Goal: Information Seeking & Learning: Learn about a topic

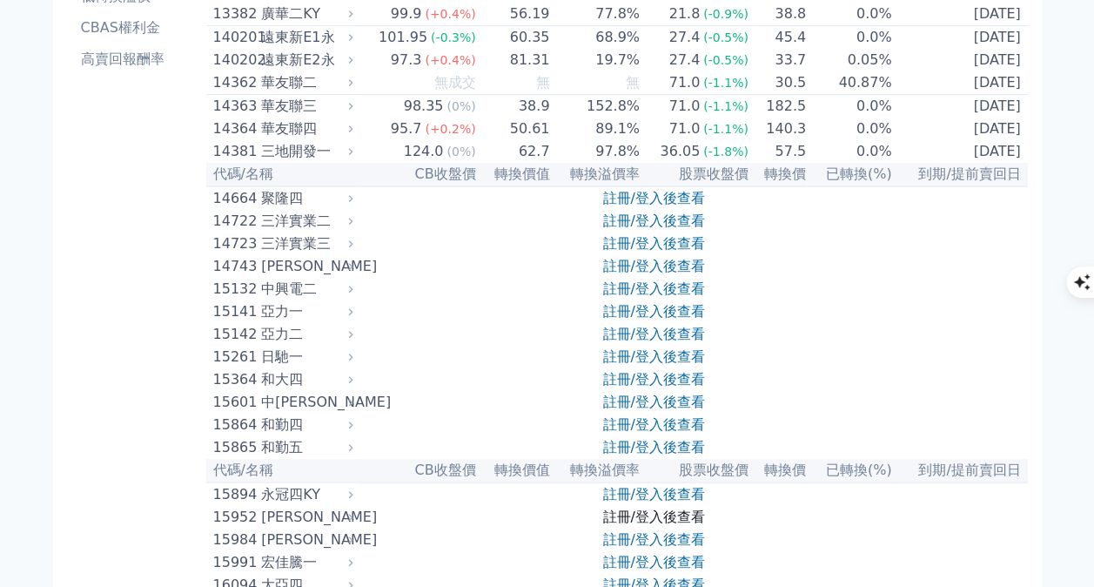
scroll to position [348, 0]
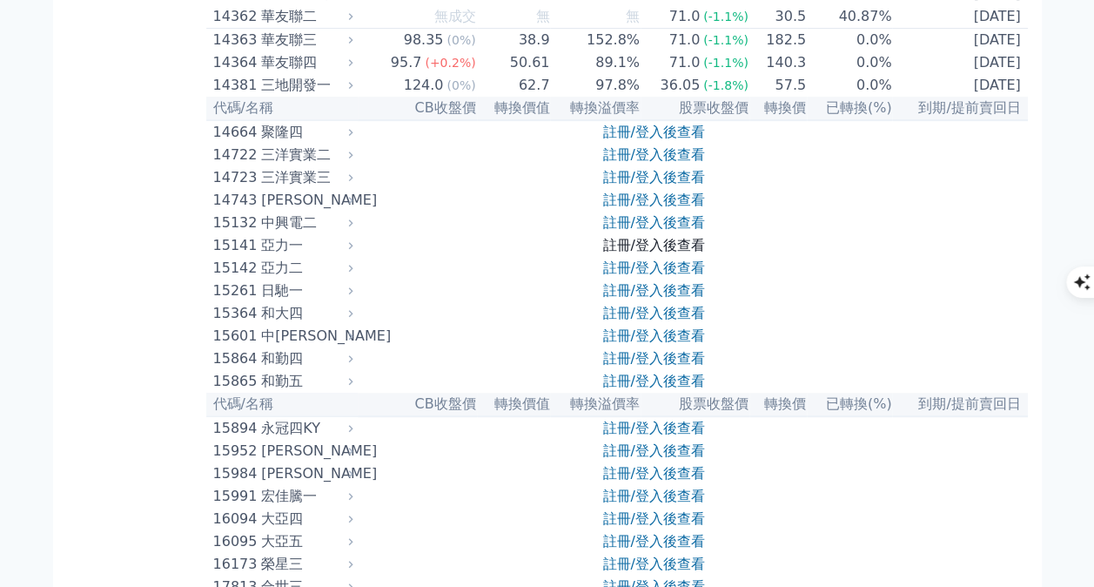
click at [661, 253] on link "註冊/登入後查看" at bounding box center [653, 245] width 102 height 17
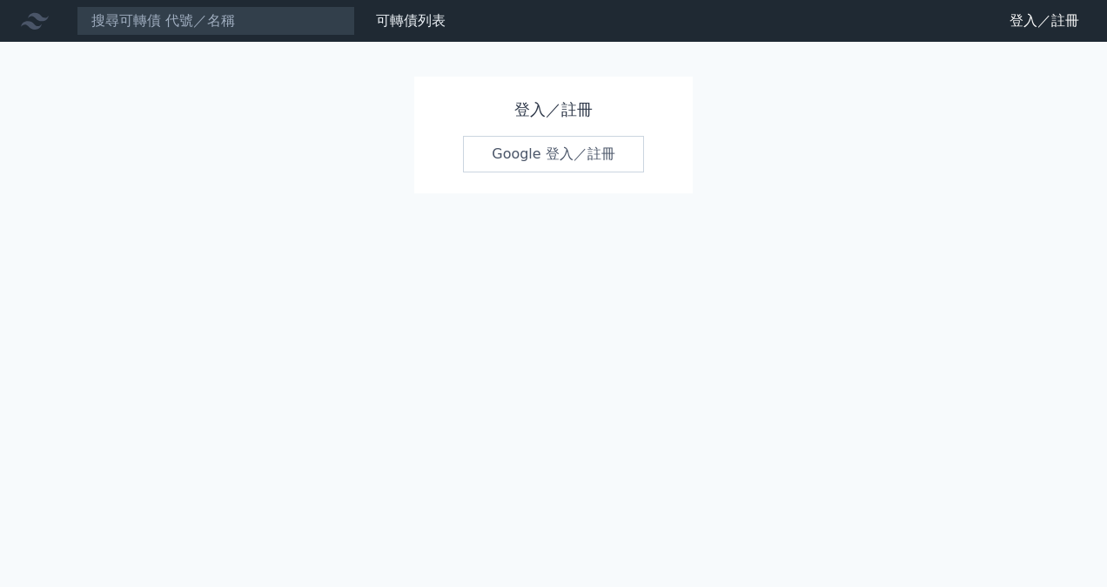
click at [526, 148] on link "Google 登入／註冊" at bounding box center [553, 154] width 181 height 37
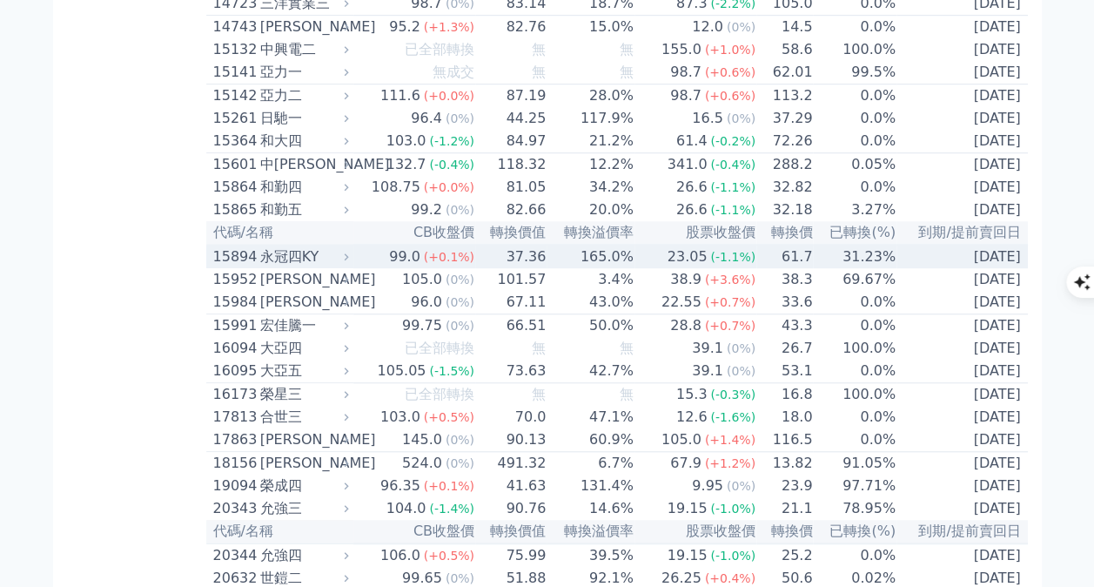
scroll to position [2453, 0]
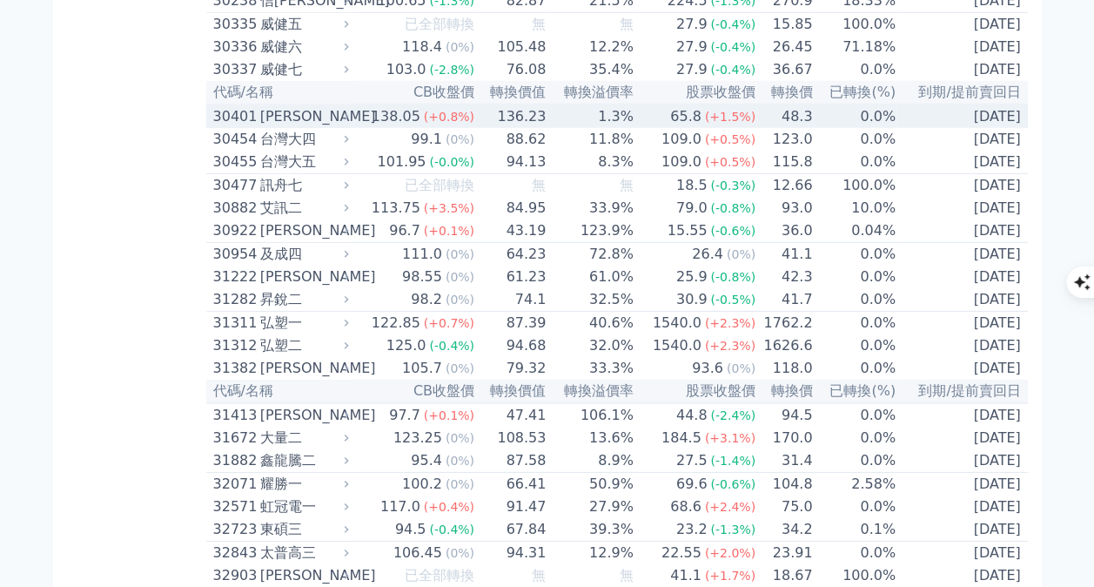
click at [664, 128] on td "65.8 (+1.5%)" at bounding box center [695, 115] width 122 height 23
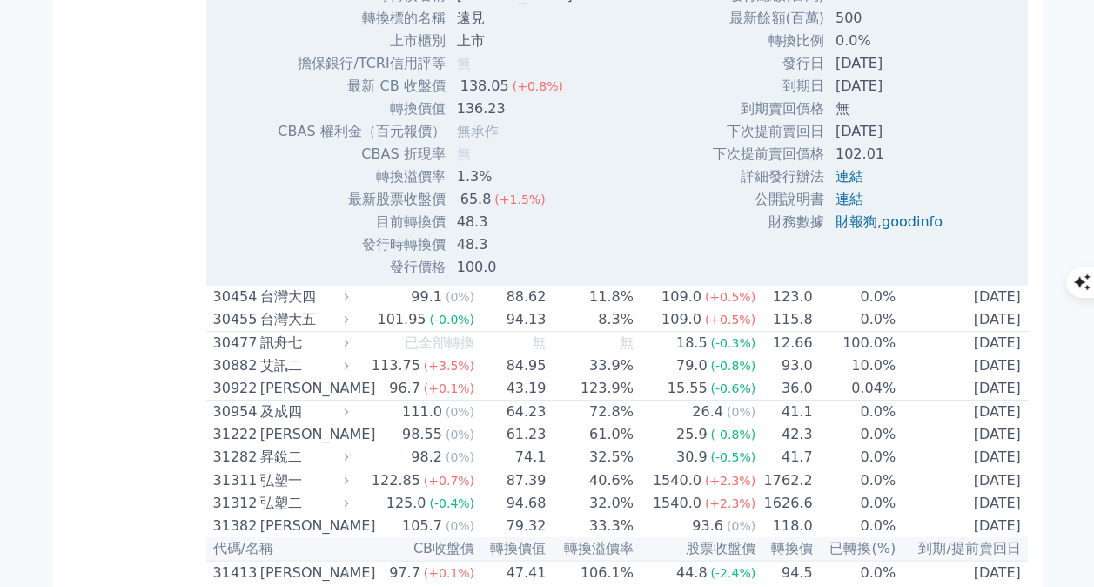
scroll to position [2975, 0]
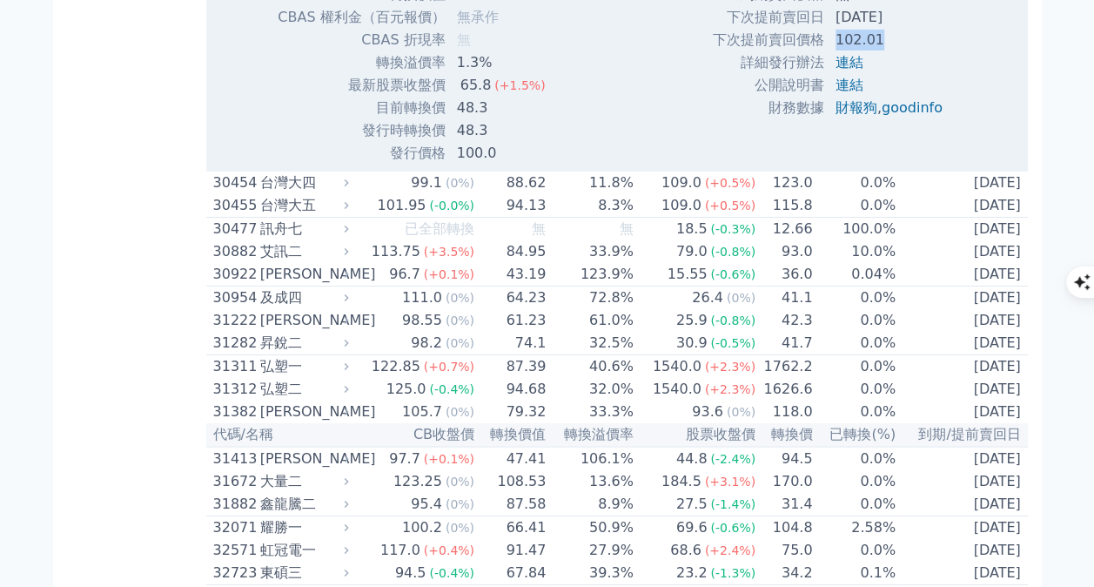
drag, startPoint x: 823, startPoint y: 205, endPoint x: 889, endPoint y: 212, distance: 66.5
click at [889, 51] on td "102.01" at bounding box center [890, 40] width 131 height 23
drag, startPoint x: 889, startPoint y: 212, endPoint x: 859, endPoint y: 209, distance: 30.7
click at [859, 51] on td "102.01" at bounding box center [890, 40] width 131 height 23
click at [889, 74] on td "連結" at bounding box center [890, 62] width 131 height 23
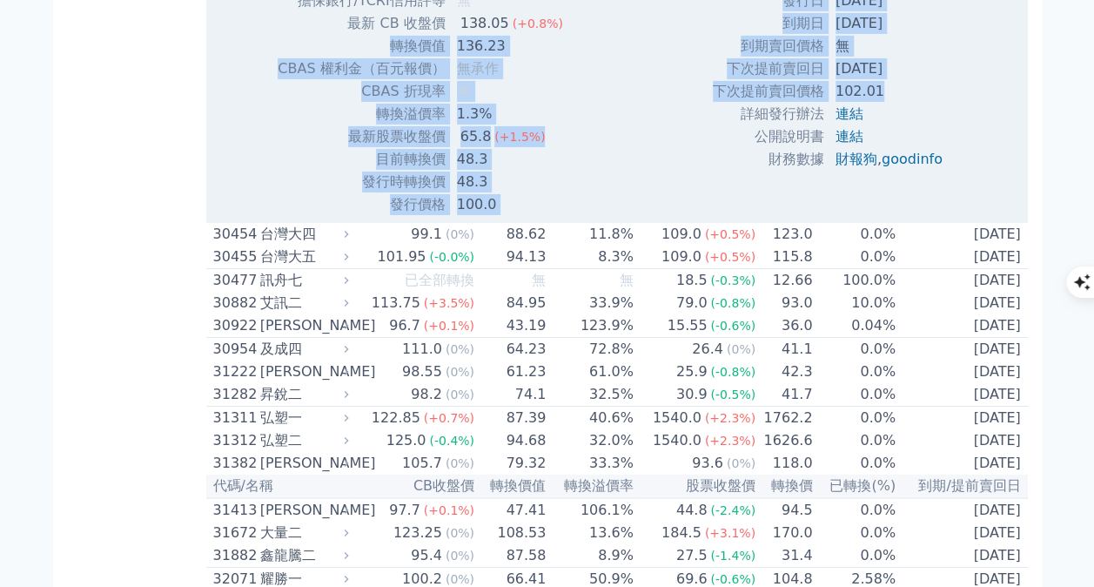
scroll to position [2888, 0]
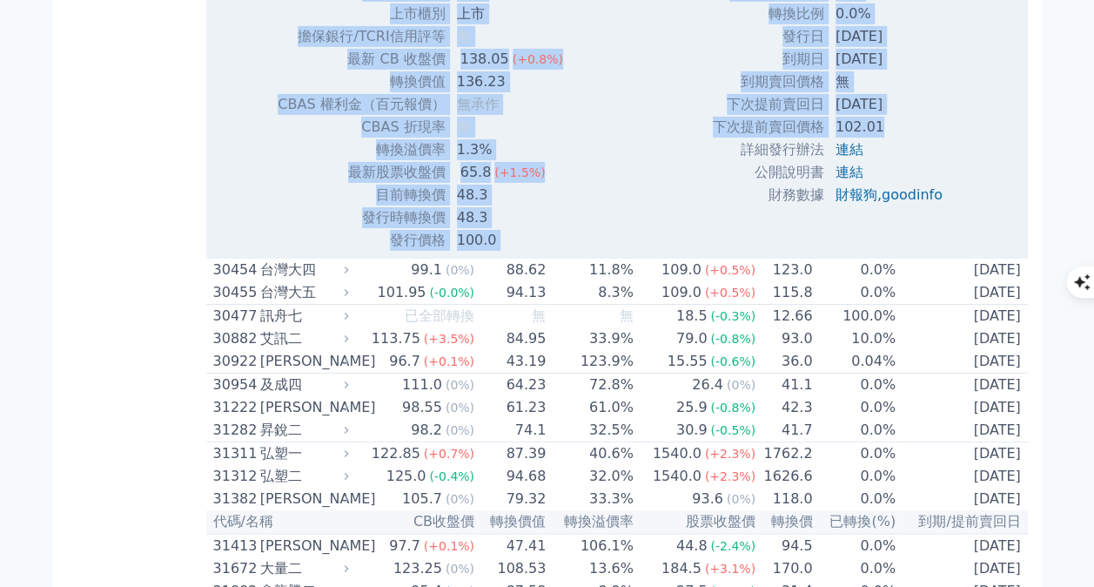
drag, startPoint x: 896, startPoint y: 228, endPoint x: 325, endPoint y: 131, distance: 579.1
drag, startPoint x: 325, startPoint y: 131, endPoint x: 390, endPoint y: 273, distance: 156.6
click at [390, 116] on td "CBAS 權利金（百元報價）" at bounding box center [361, 104] width 169 height 23
click at [426, 93] on td "轉換價值" at bounding box center [361, 81] width 169 height 23
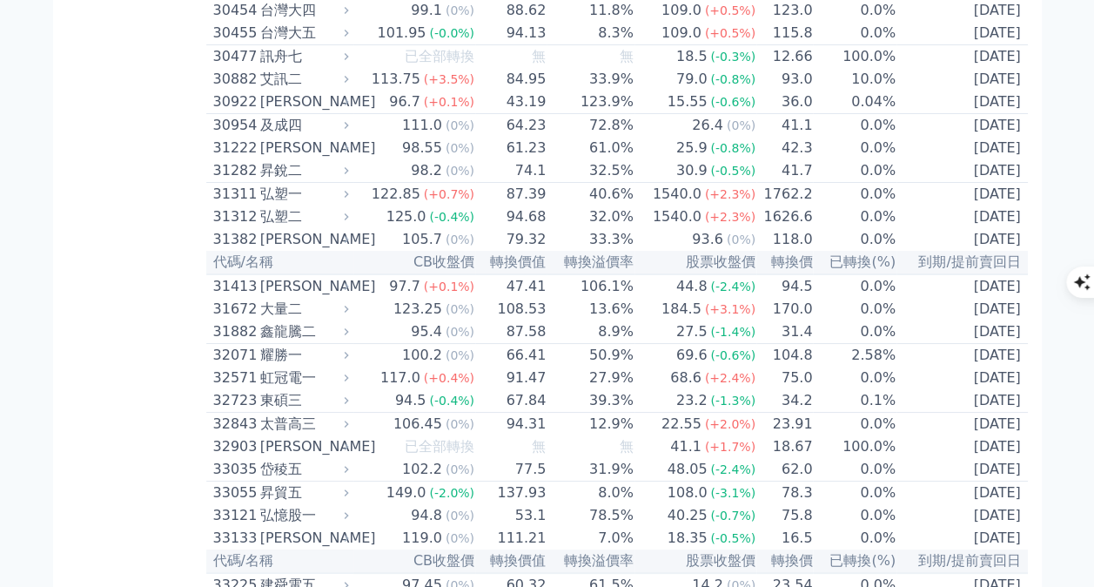
scroll to position [3149, 0]
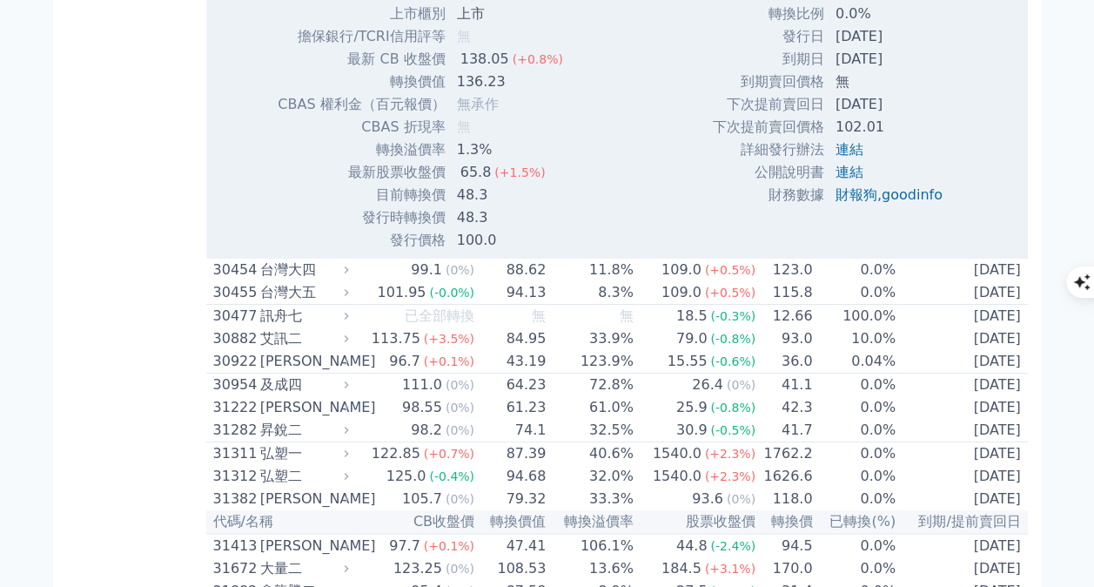
scroll to position [2540, 0]
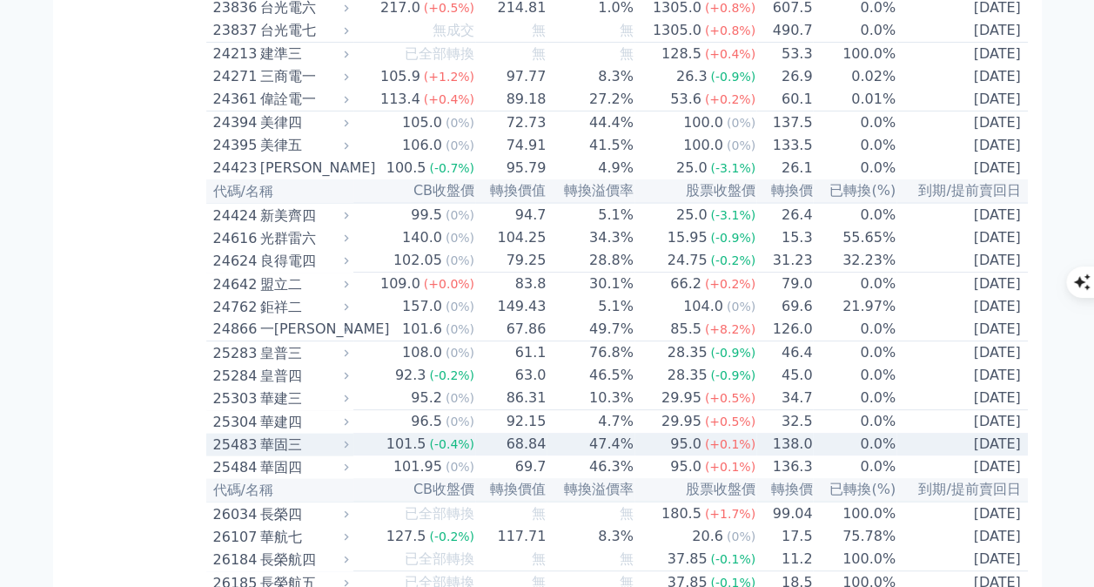
scroll to position [1235, 0]
